Goal: Transaction & Acquisition: Obtain resource

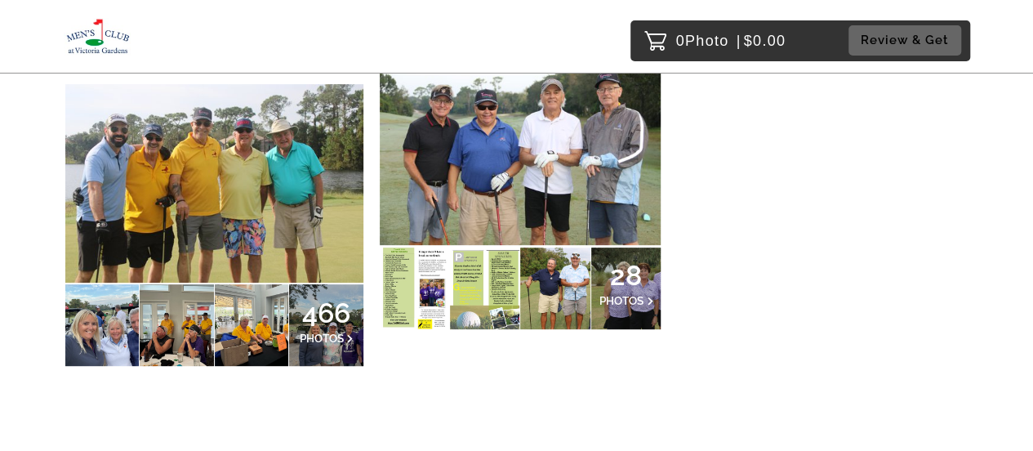
scroll to position [245, 0]
click at [634, 278] on span "28" at bounding box center [626, 274] width 54 height 10
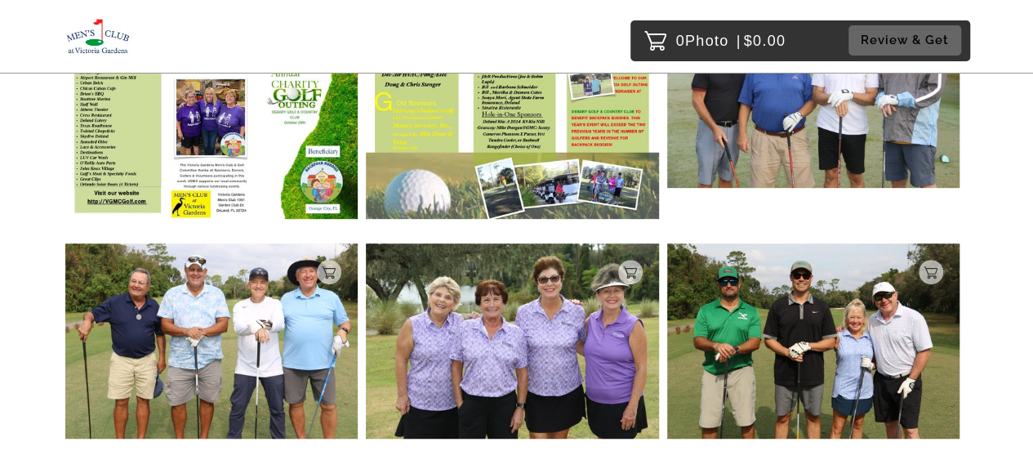
scroll to position [408, 0]
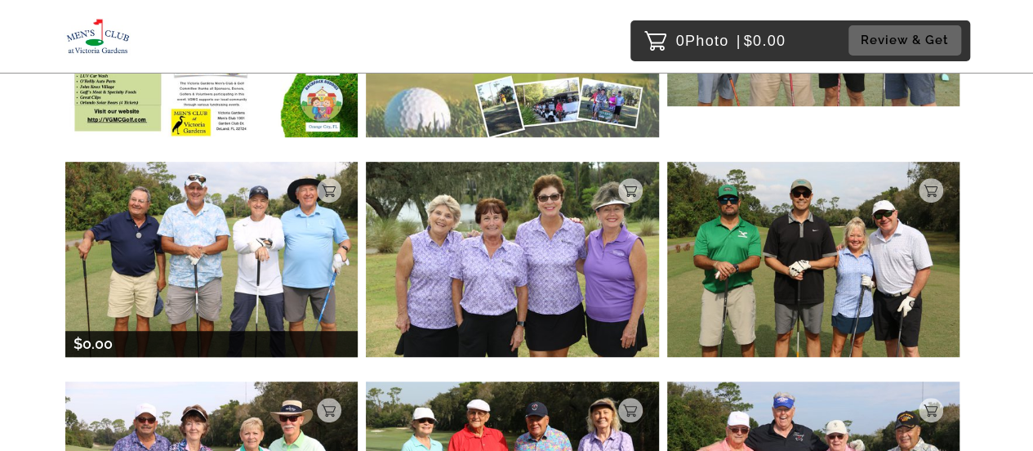
click at [291, 234] on img at bounding box center [211, 259] width 292 height 195
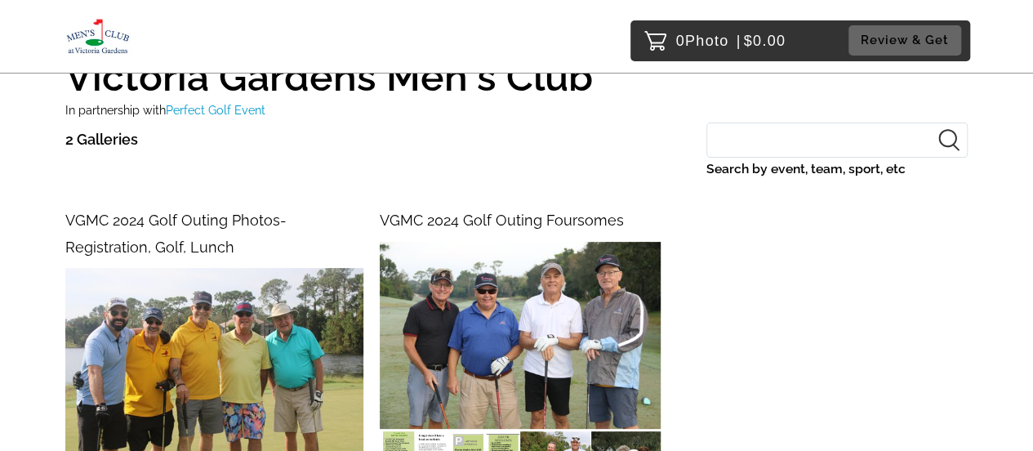
scroll to position [82, 0]
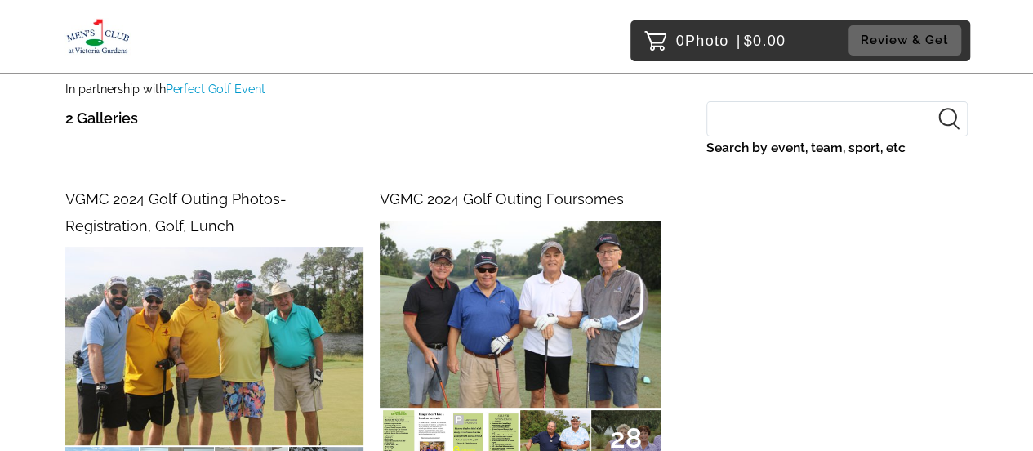
click at [635, 433] on span "28" at bounding box center [626, 438] width 54 height 10
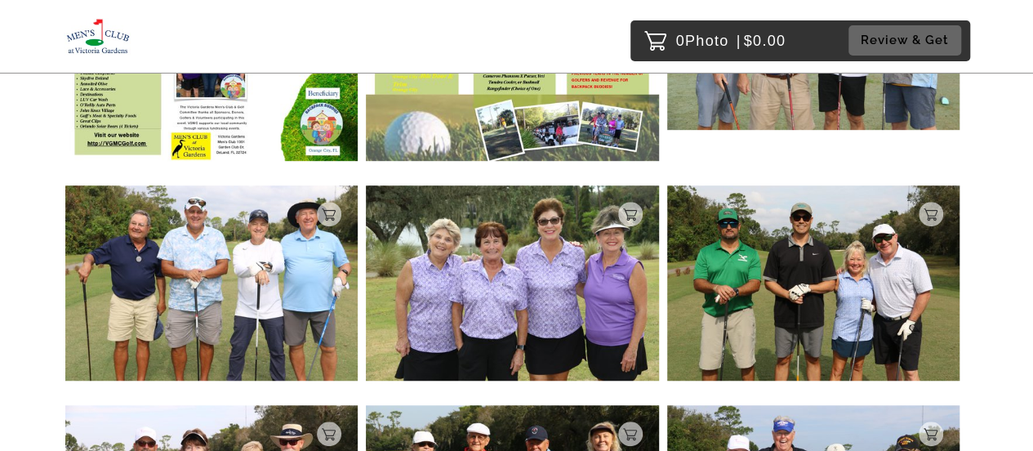
scroll to position [408, 0]
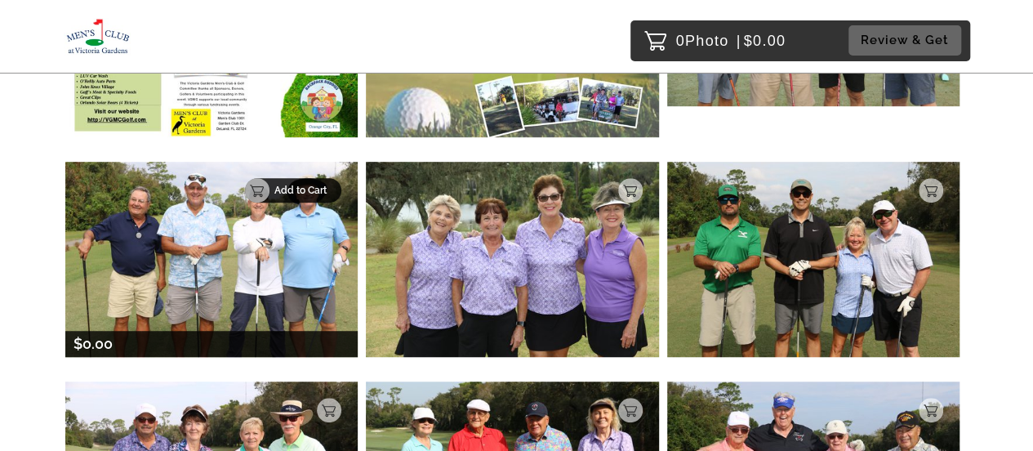
click at [322, 191] on p "Add to Cart" at bounding box center [302, 189] width 57 height 11
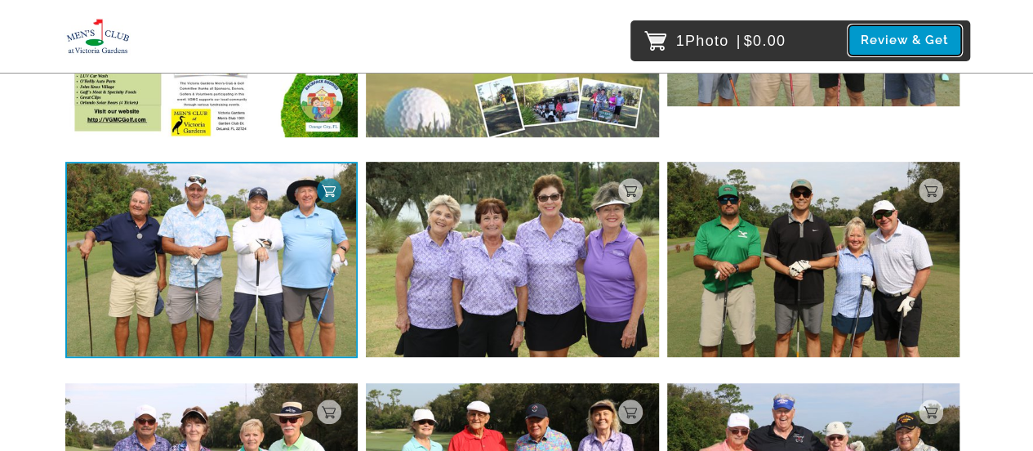
click at [918, 40] on button "Review & Get" at bounding box center [904, 40] width 113 height 30
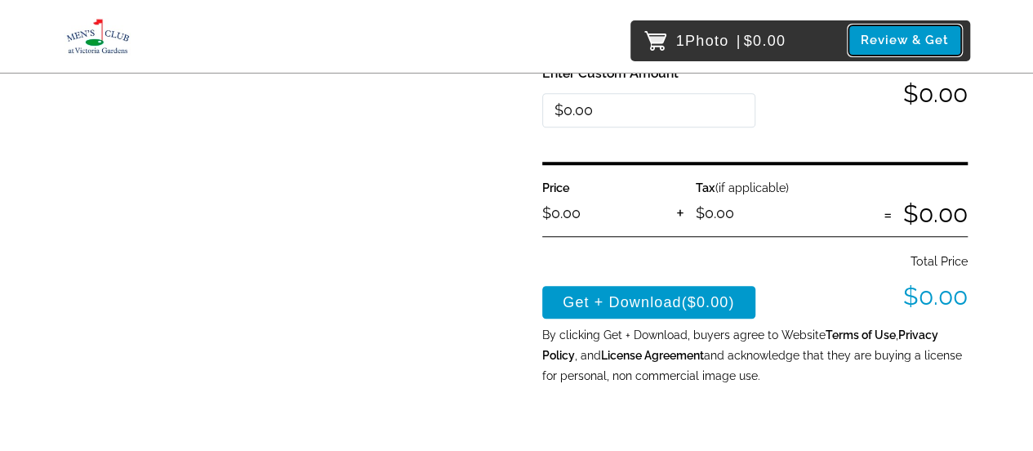
scroll to position [653, 0]
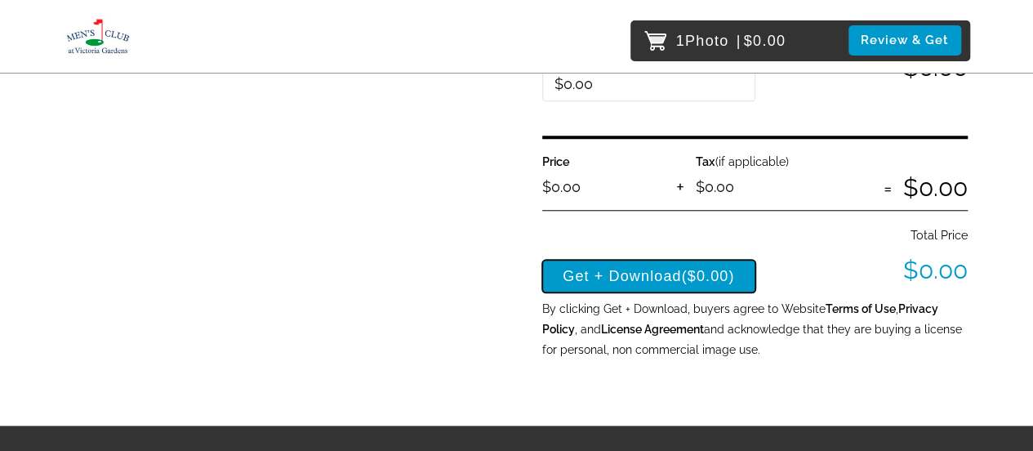
click at [663, 269] on button "Get + Download ($0.00)" at bounding box center [648, 276] width 213 height 33
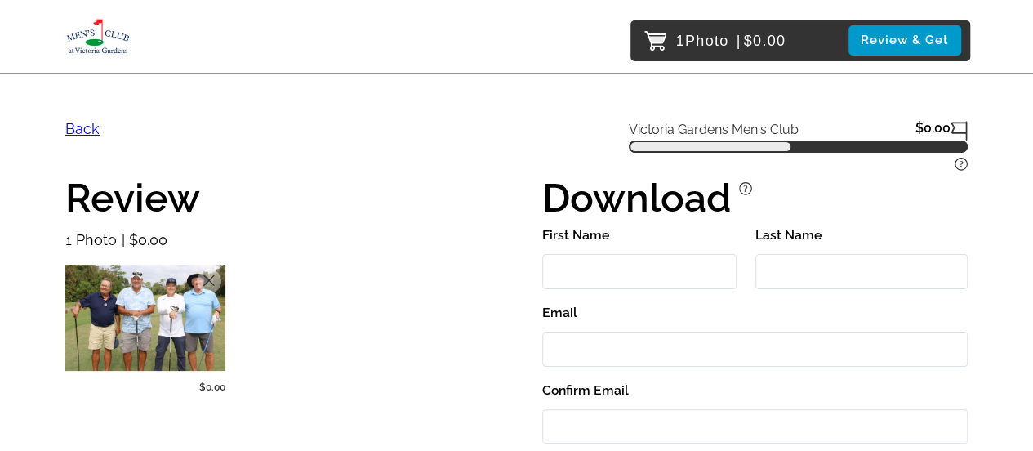
scroll to position [0, 0]
click at [648, 269] on input "First Name" at bounding box center [639, 271] width 194 height 35
type input "Donald"
type input "Cisar"
type input "donaldcisar@gmail.com"
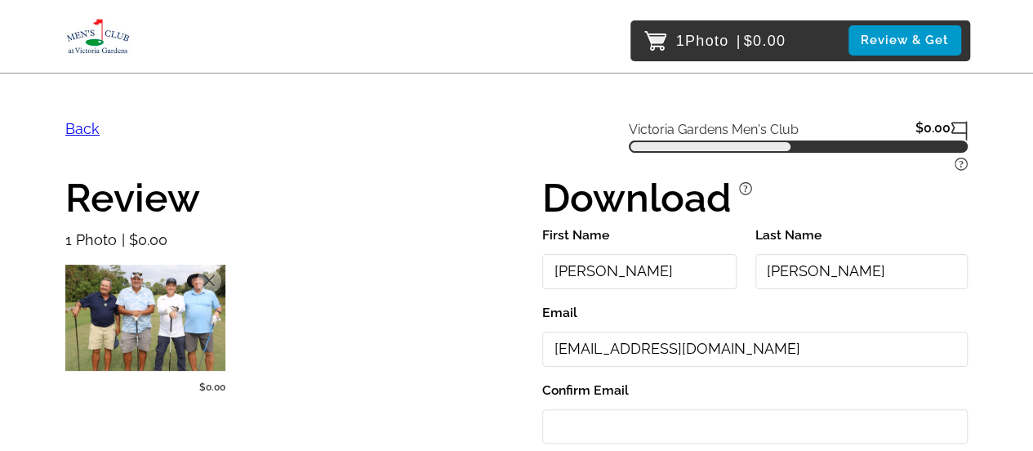
type input "donaldcisar@gmail.com"
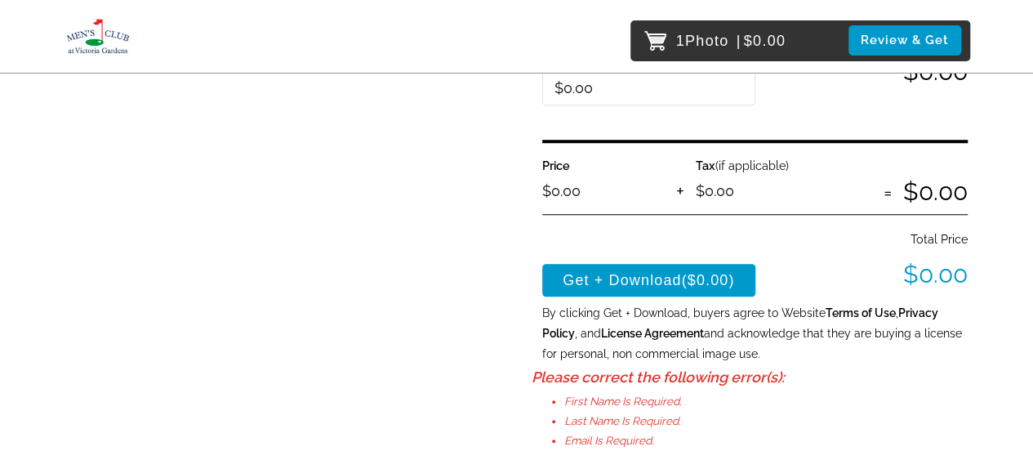
scroll to position [653, 0]
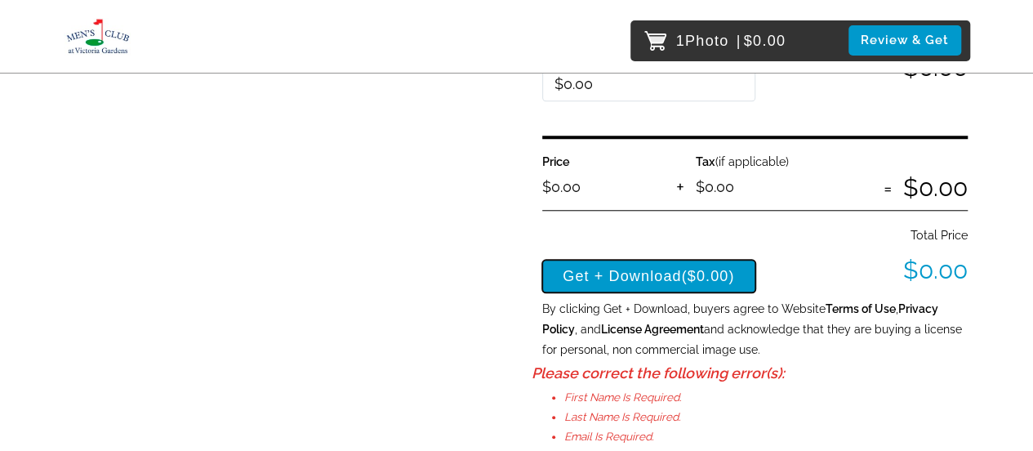
click at [681, 270] on button "Get + Download ($0.00)" at bounding box center [648, 276] width 213 height 33
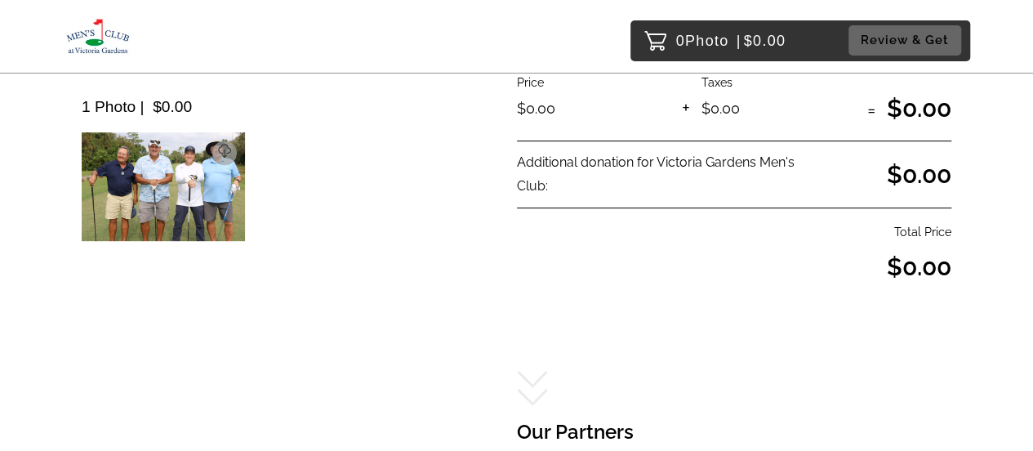
scroll to position [212, 0]
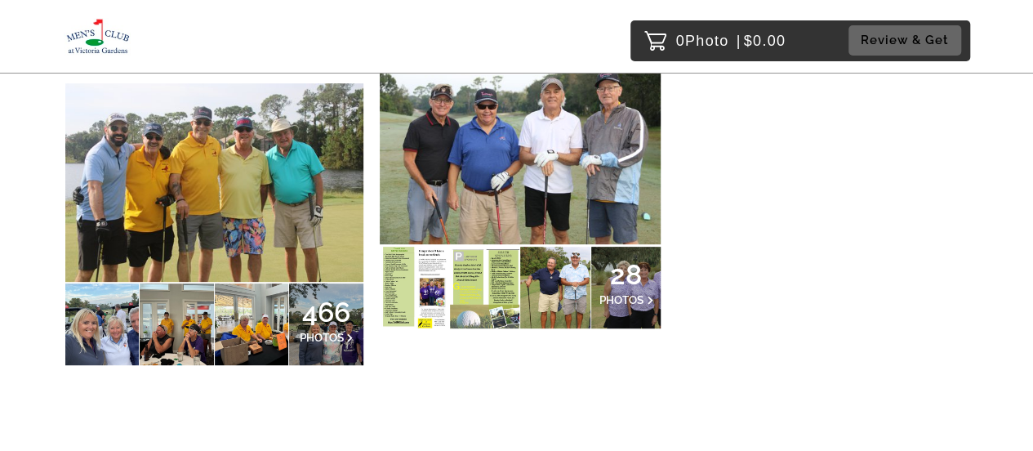
scroll to position [271, 0]
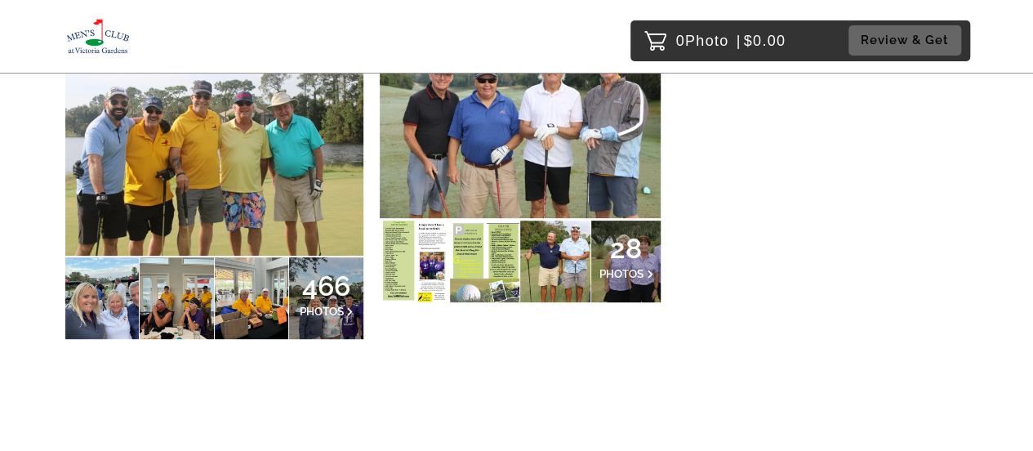
click at [624, 253] on span "28" at bounding box center [626, 248] width 54 height 10
click at [330, 291] on span "466" at bounding box center [327, 286] width 54 height 10
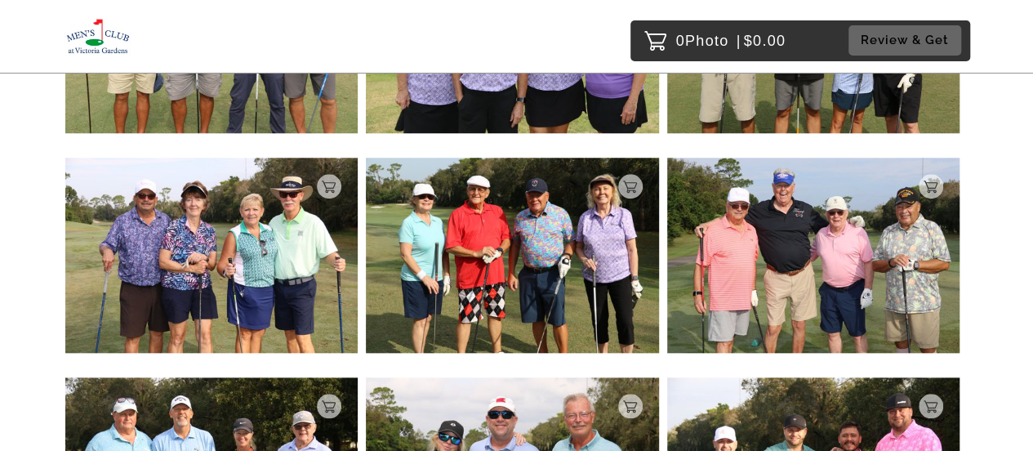
scroll to position [400, 0]
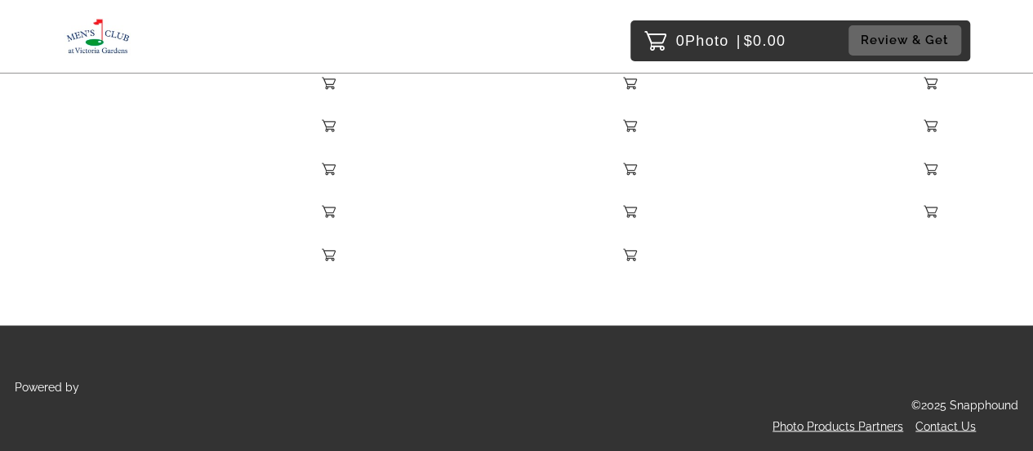
scroll to position [44084, 0]
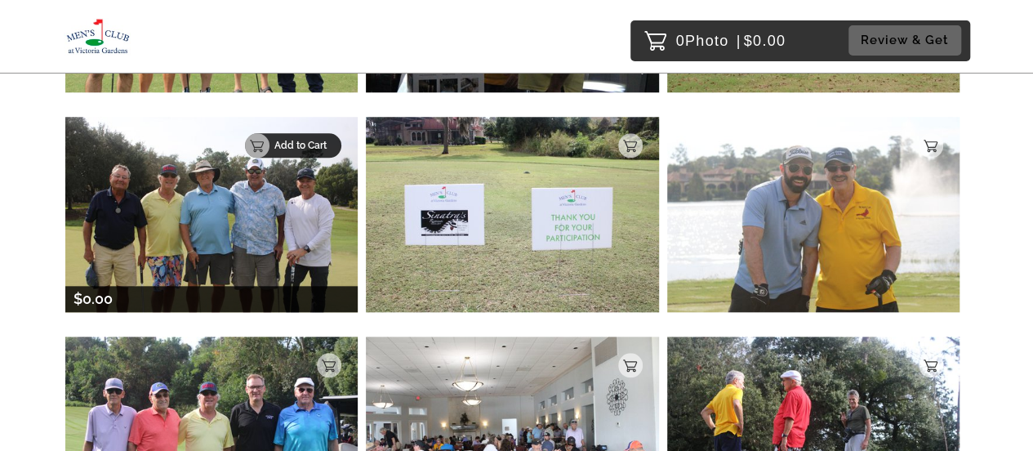
click at [321, 140] on p "Add to Cart" at bounding box center [302, 145] width 57 height 11
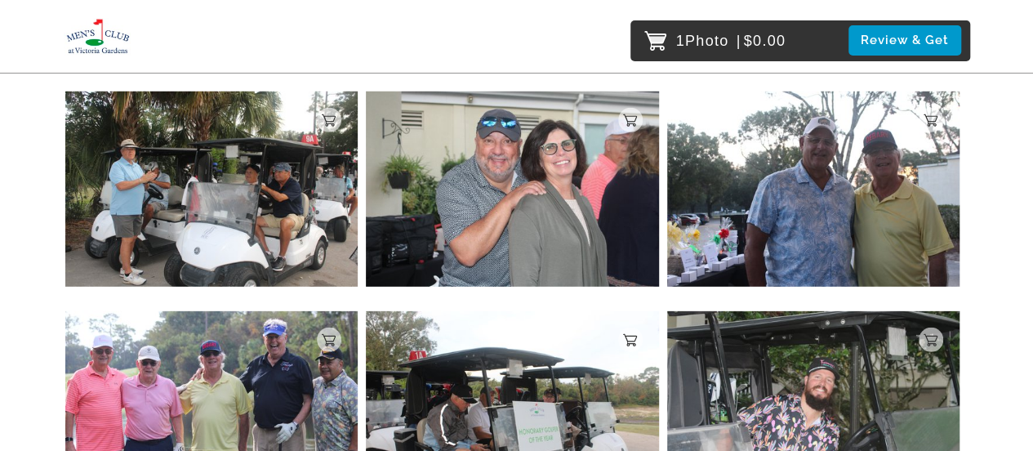
scroll to position [48737, 0]
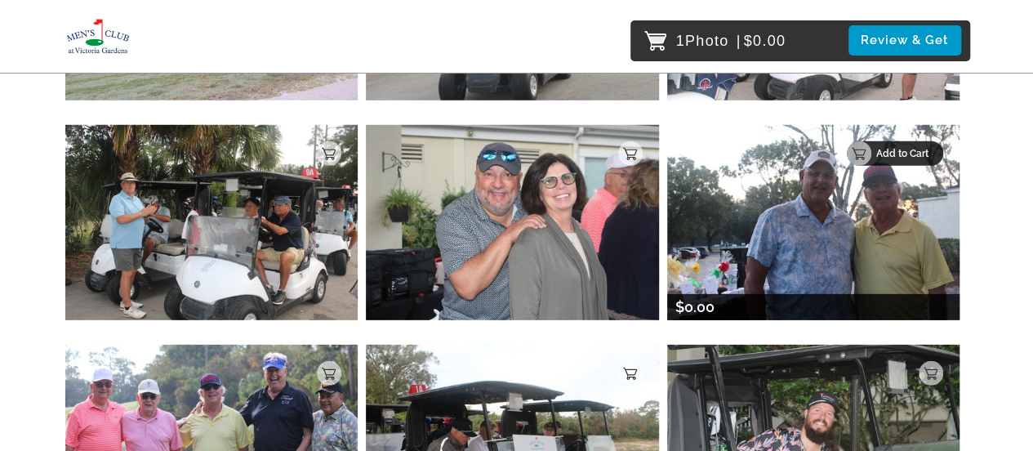
click at [935, 141] on div "Add to Cart" at bounding box center [895, 153] width 96 height 24
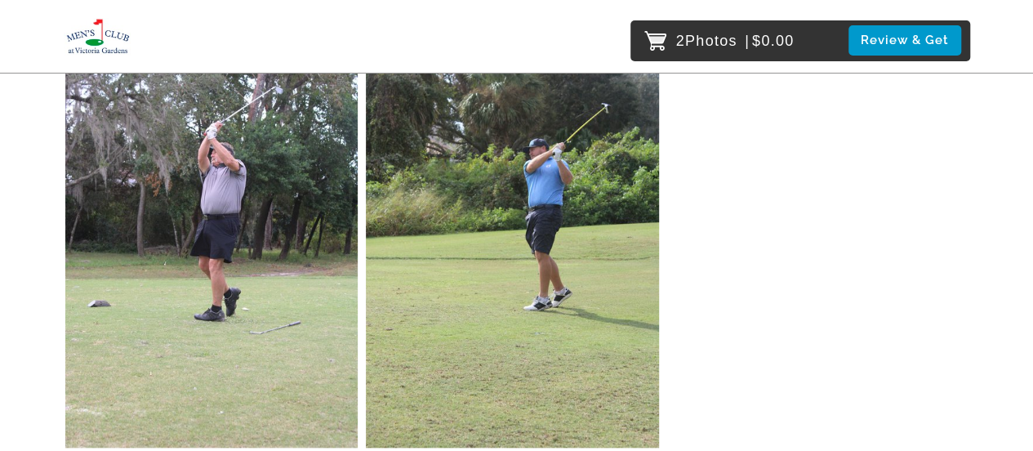
scroll to position [56582, 0]
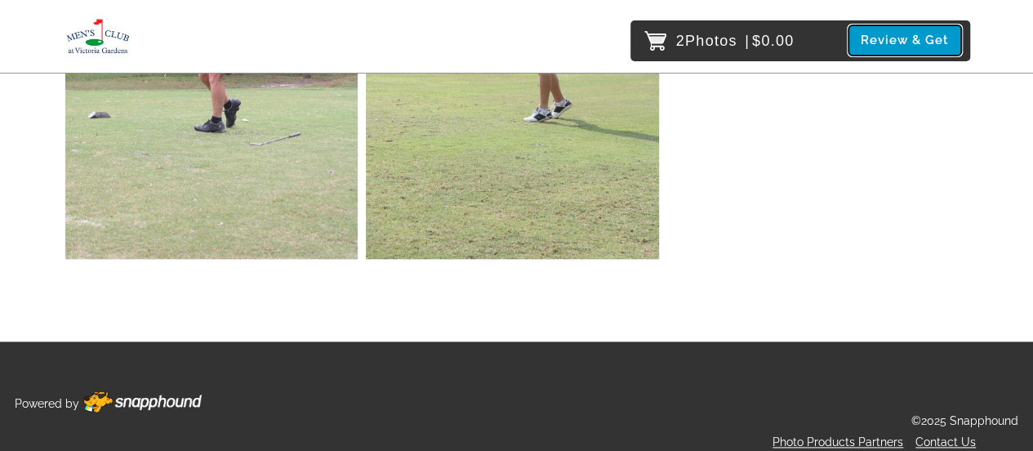
click at [883, 42] on button "Review & Get" at bounding box center [904, 40] width 113 height 30
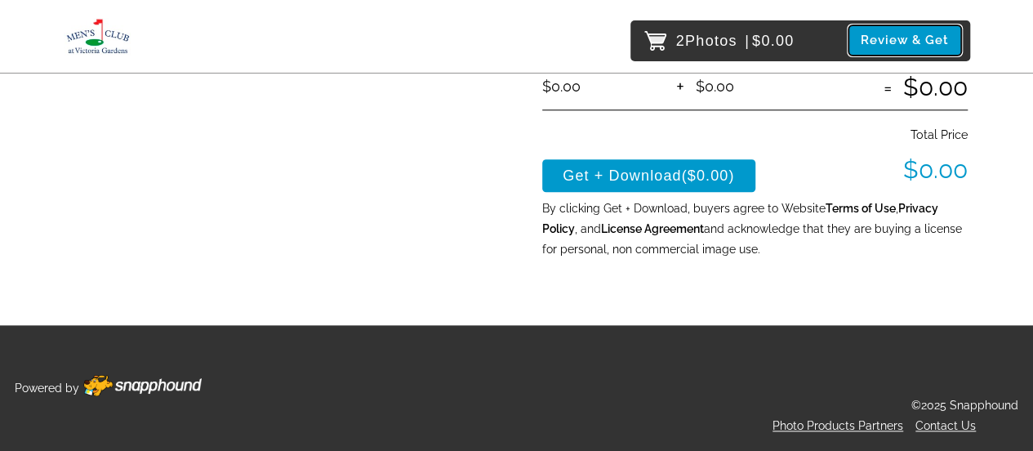
scroll to position [751, 0]
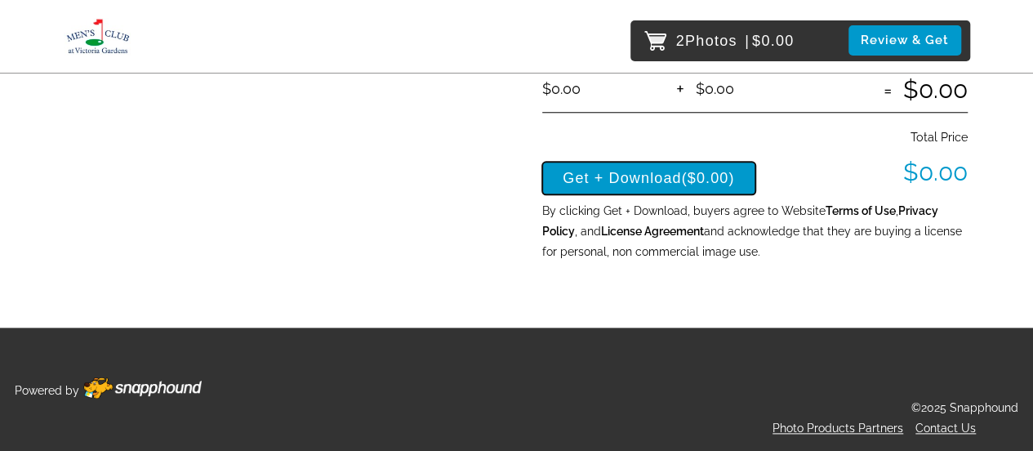
click at [663, 182] on button "Get + Download ($0.00)" at bounding box center [648, 178] width 213 height 33
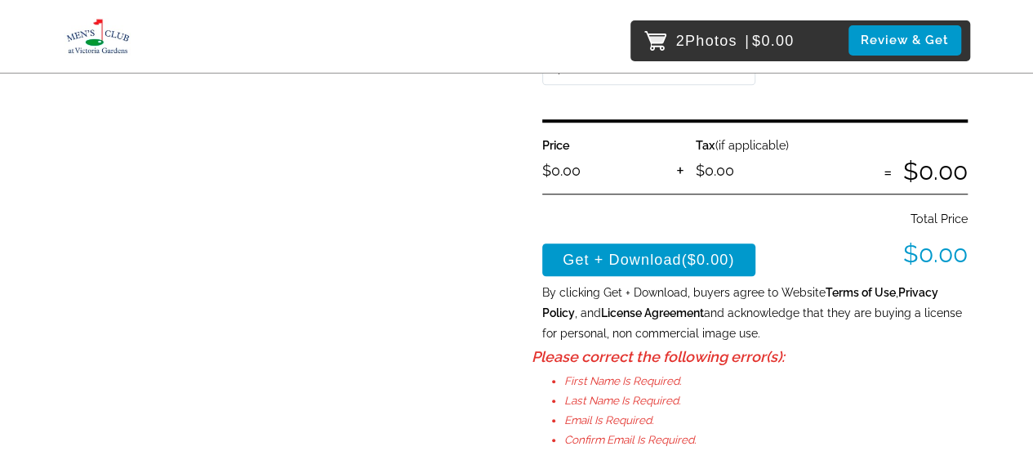
click at [663, 182] on div "Price $0.00 Tax (if applicable) $0.00 $0.00" at bounding box center [754, 156] width 425 height 74
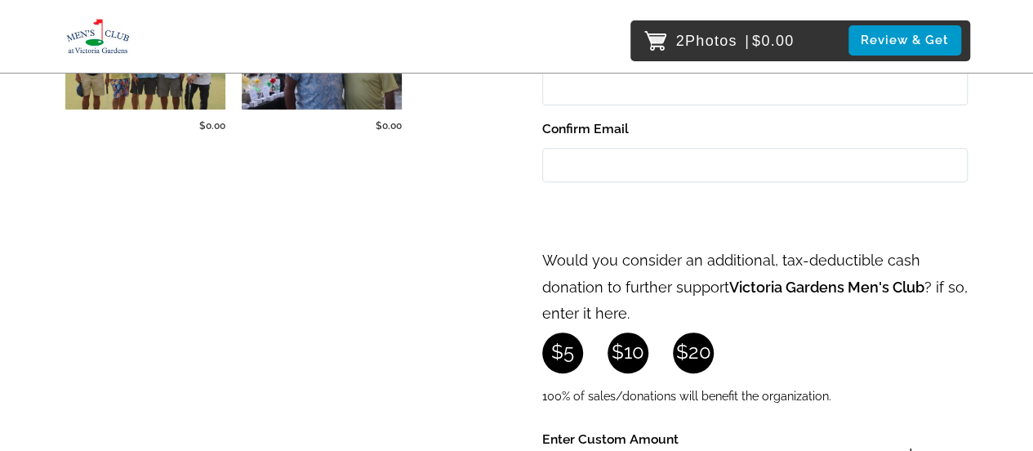
scroll to position [16, 0]
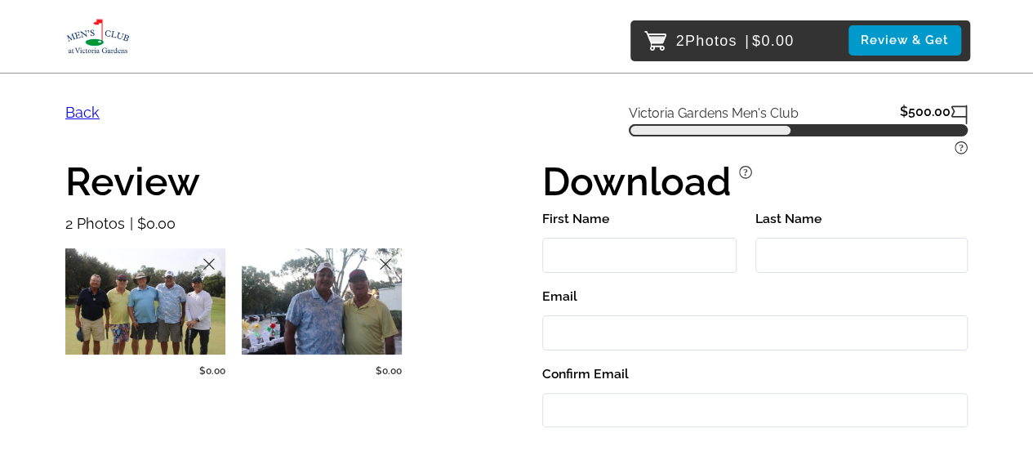
click at [616, 244] on input "First Name" at bounding box center [639, 255] width 194 height 35
type input "[PERSON_NAME]"
type input "[EMAIL_ADDRESS][DOMAIN_NAME]"
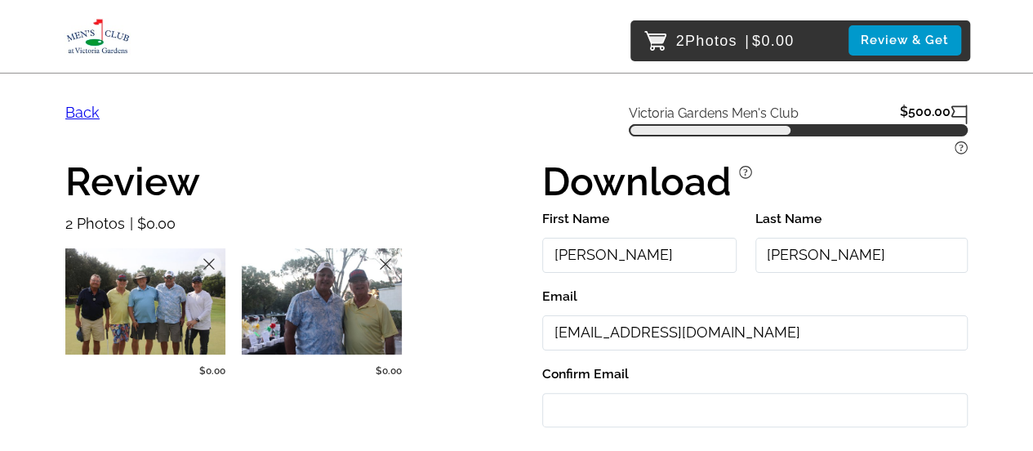
type input "[EMAIL_ADDRESS][DOMAIN_NAME]"
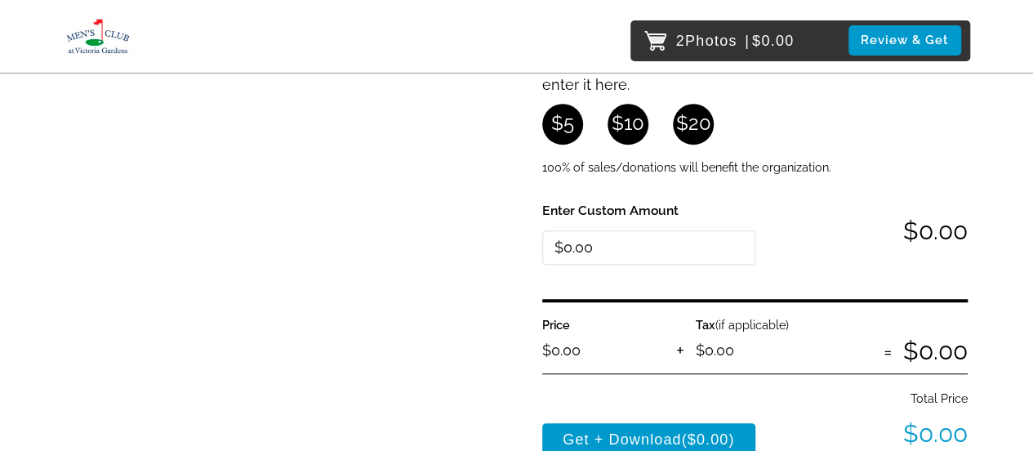
scroll to position [653, 0]
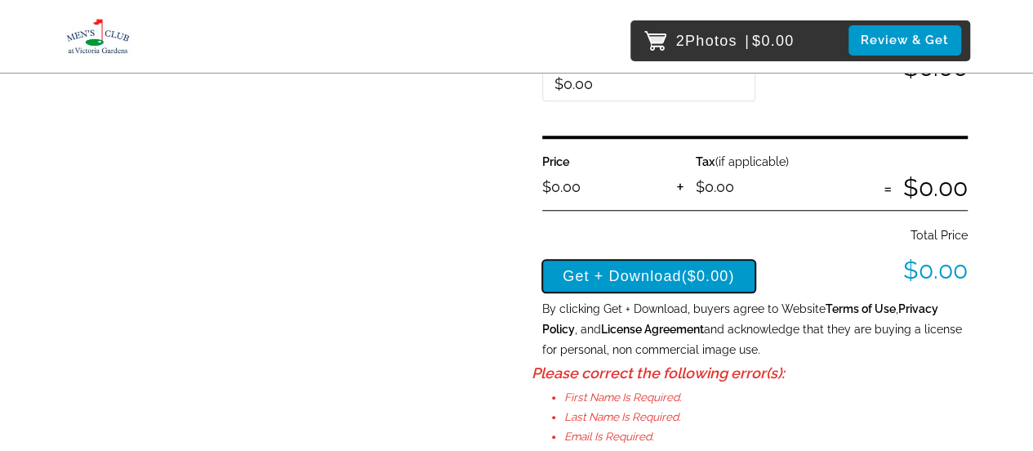
click at [636, 274] on button "Get + Download ($0.00)" at bounding box center [648, 276] width 213 height 33
